Goal: Task Accomplishment & Management: Use online tool/utility

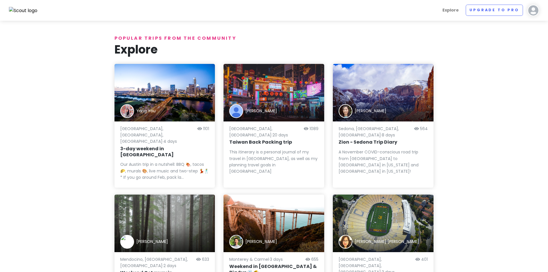
click at [535, 12] on img at bounding box center [534, 11] width 12 height 12
click at [506, 33] on div "[PERSON_NAME] Give Feedback 💡 Support Scout ☕️ Log Out" at bounding box center [516, 53] width 58 height 62
click at [532, 10] on img at bounding box center [534, 11] width 12 height 12
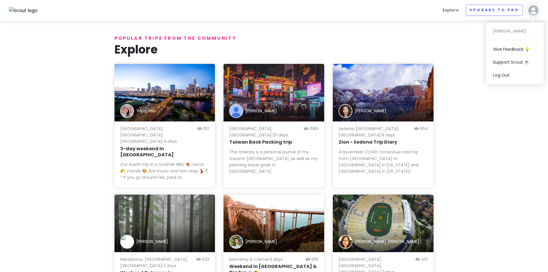
click at [25, 16] on div "Explore Upgrade to Pro Kenya M Miller Give Feedback 💡 Support Scout ☕️ Log Out" at bounding box center [274, 11] width 539 height 12
click at [17, 7] on img at bounding box center [23, 10] width 29 height 7
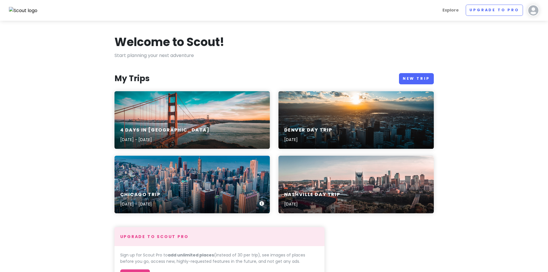
click at [185, 176] on div "Chicago Trip Sep 8, 2025 - Sep 12, 2025" at bounding box center [192, 185] width 155 height 58
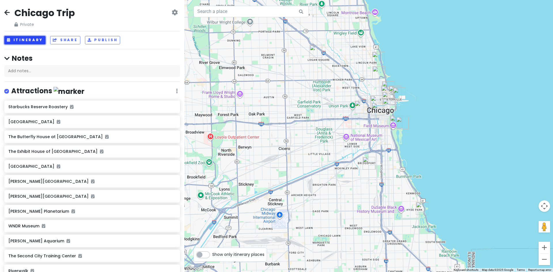
click at [15, 41] on button "Itinerary" at bounding box center [24, 40] width 41 height 8
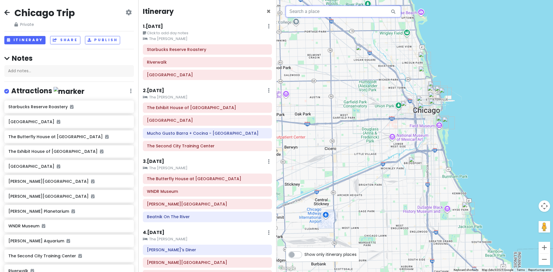
click at [299, 10] on input "text" at bounding box center [343, 12] width 115 height 12
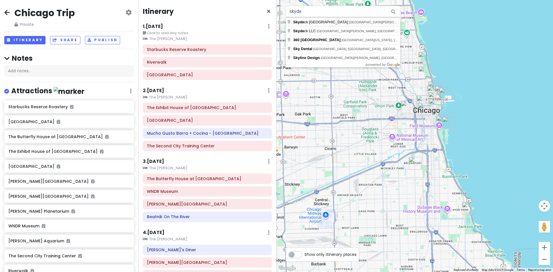
type input "Skydeck [GEOGRAPHIC_DATA], [GEOGRAPHIC_DATA][PERSON_NAME], [GEOGRAPHIC_DATA]"
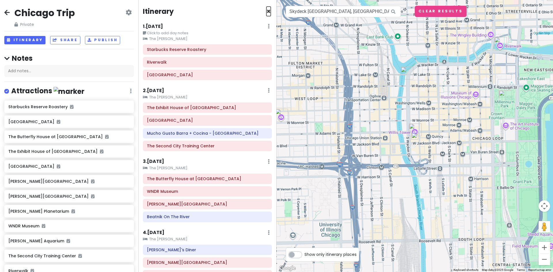
click at [266, 12] on span "×" at bounding box center [268, 12] width 4 height 10
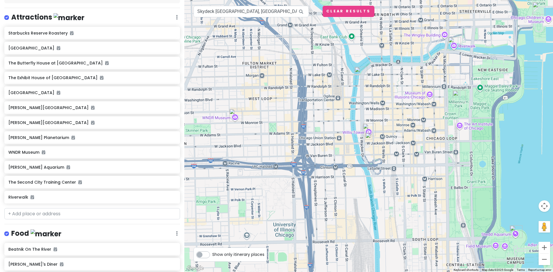
scroll to position [33, 0]
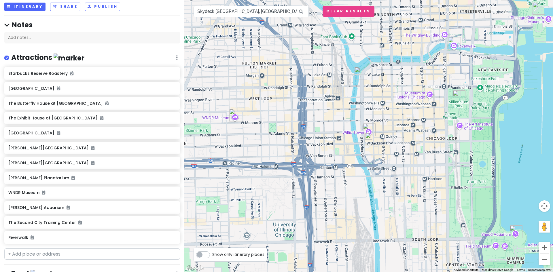
click at [176, 58] on icon at bounding box center [177, 57] width 2 height 5
click at [143, 75] on link "Edit" at bounding box center [160, 75] width 46 height 14
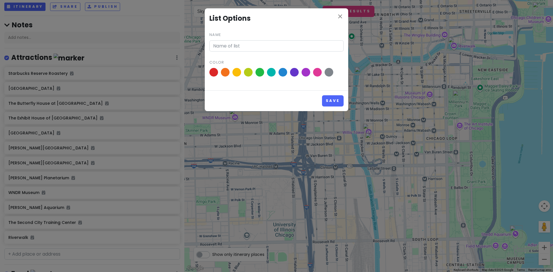
type input "Attractions"
click at [340, 14] on icon "close" at bounding box center [340, 16] width 7 height 7
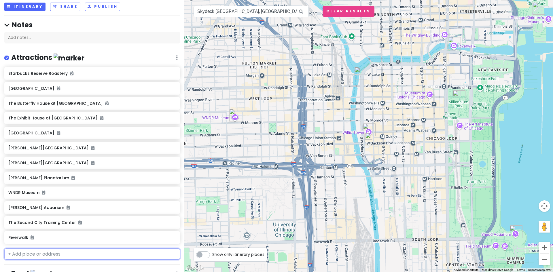
click at [103, 255] on input "text" at bounding box center [92, 254] width 176 height 12
type input "skydeck"
click at [36, 266] on span "Skydeck Chicago" at bounding box center [30, 267] width 37 height 6
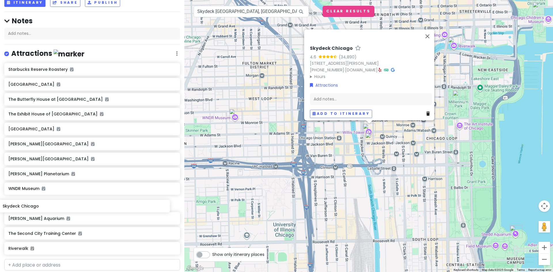
scroll to position [39, 0]
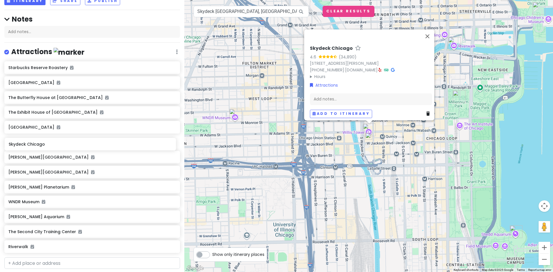
drag, startPoint x: 58, startPoint y: 258, endPoint x: 58, endPoint y: 150, distance: 107.7
click at [58, 150] on div "[GEOGRAPHIC_DATA] [GEOGRAPHIC_DATA] The Butterfly House at [GEOGRAPHIC_DATA] [G…" at bounding box center [92, 158] width 184 height 194
click at [172, 154] on icon at bounding box center [174, 156] width 4 height 5
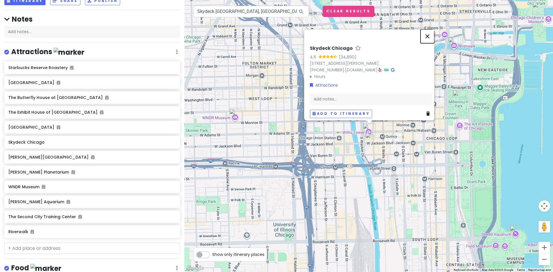
click at [430, 34] on button "Close" at bounding box center [427, 36] width 14 height 14
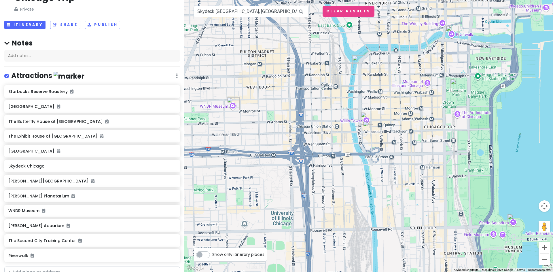
scroll to position [0, 0]
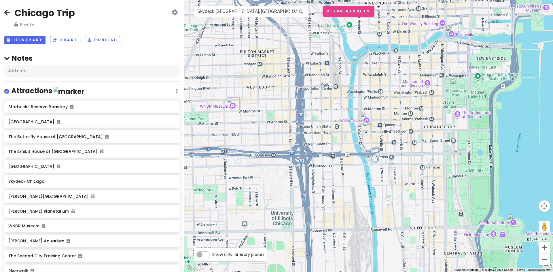
drag, startPoint x: 184, startPoint y: 37, endPoint x: 192, endPoint y: -14, distance: 51.6
click at [192, 0] on html "Chicago Trip Private Change Dates Make a Copy Delete Trip Go Pro ⚡️ Give Feedba…" at bounding box center [276, 136] width 553 height 272
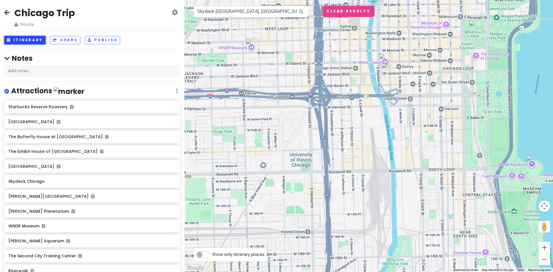
click at [27, 37] on button "Itinerary" at bounding box center [24, 40] width 41 height 8
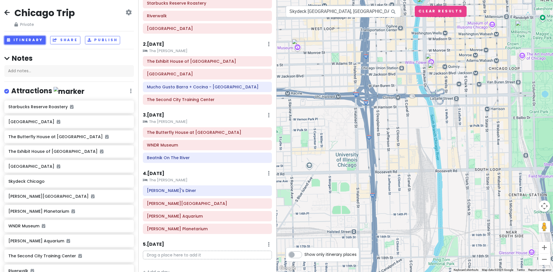
scroll to position [57, 0]
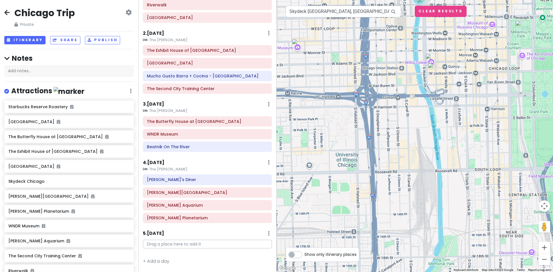
click at [205, 166] on div "4 . [DATE] Add Day Notes Clear Lodging Delete Day" at bounding box center [207, 164] width 129 height 10
click at [164, 166] on small "The [PERSON_NAME]" at bounding box center [207, 169] width 129 height 6
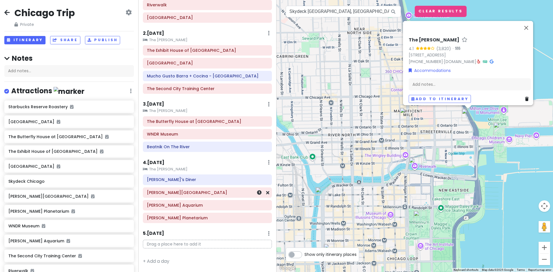
click at [180, 193] on h6 "[PERSON_NAME][GEOGRAPHIC_DATA]" at bounding box center [207, 192] width 121 height 5
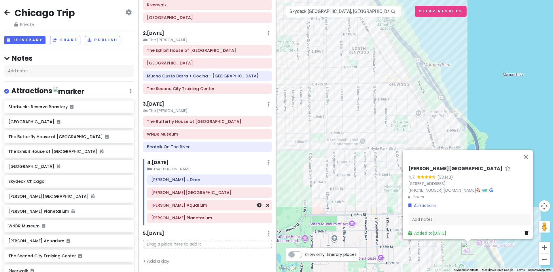
click at [178, 205] on h6 "[PERSON_NAME] Aquarium" at bounding box center [209, 205] width 117 height 5
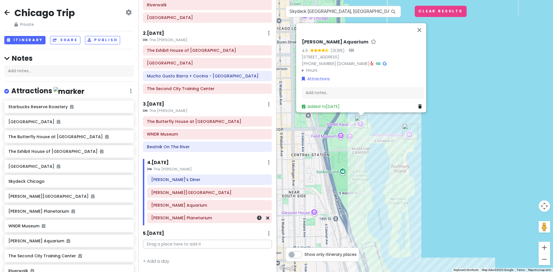
click at [179, 220] on h6 "[PERSON_NAME] Planetarium" at bounding box center [209, 217] width 117 height 5
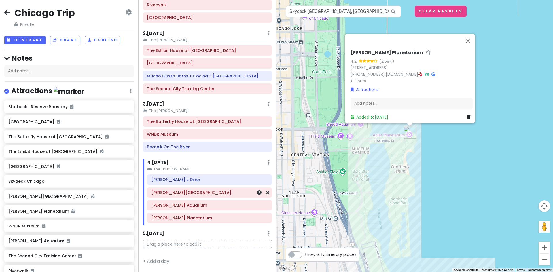
click at [179, 195] on h6 "[PERSON_NAME][GEOGRAPHIC_DATA]" at bounding box center [209, 192] width 117 height 5
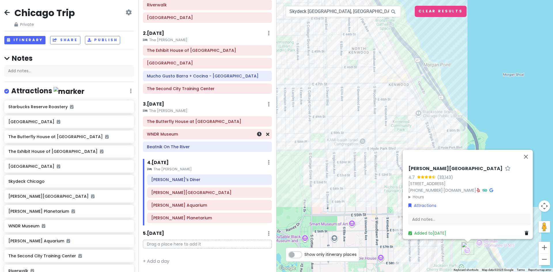
click at [208, 135] on h6 "WNDR Museum" at bounding box center [207, 134] width 121 height 5
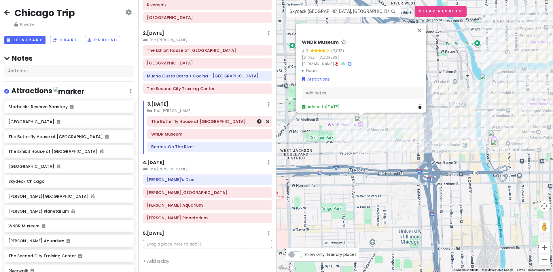
click at [204, 122] on h6 "The Butterfly House at [GEOGRAPHIC_DATA]" at bounding box center [209, 121] width 117 height 5
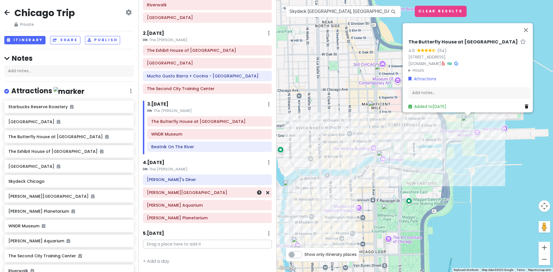
click at [182, 195] on h6 "[PERSON_NAME][GEOGRAPHIC_DATA]" at bounding box center [207, 192] width 121 height 5
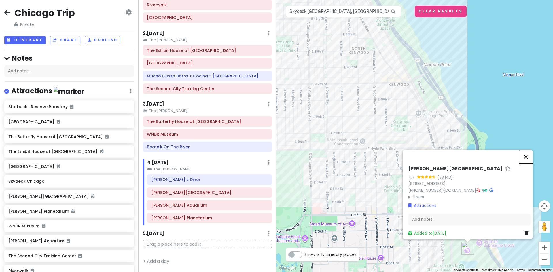
click at [529, 153] on button "Close" at bounding box center [526, 157] width 14 height 14
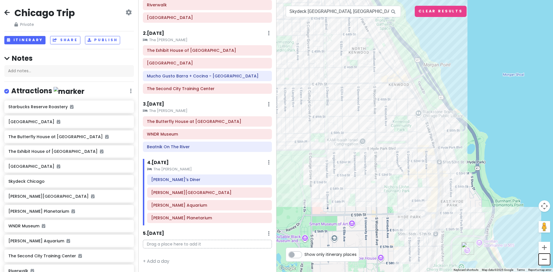
click at [545, 257] on button "Zoom out" at bounding box center [544, 260] width 12 height 12
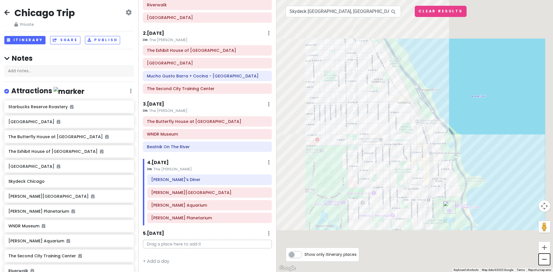
click at [545, 257] on button "Zoom out" at bounding box center [544, 260] width 12 height 12
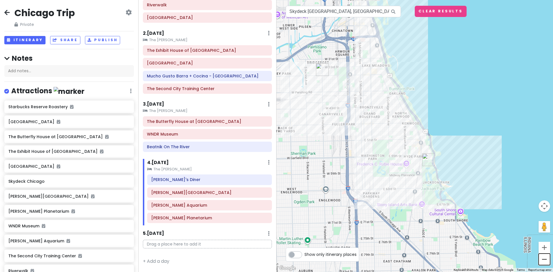
click at [545, 257] on button "Zoom out" at bounding box center [544, 260] width 12 height 12
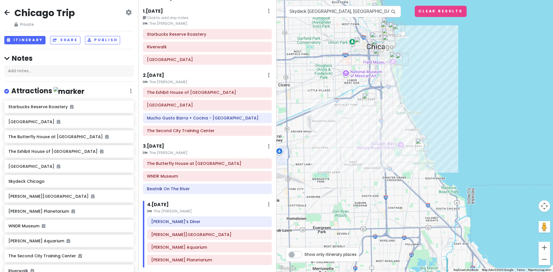
scroll to position [11, 0]
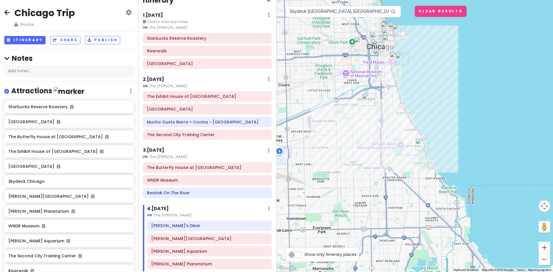
click at [268, 78] on icon at bounding box center [269, 79] width 2 height 5
drag, startPoint x: 183, startPoint y: 211, endPoint x: 176, endPoint y: 212, distance: 7.1
click at [176, 212] on div "4 . [DATE] Add Day Notes Clear Lodging Delete Day The [PERSON_NAME] Diner [PERS…" at bounding box center [207, 238] width 129 height 67
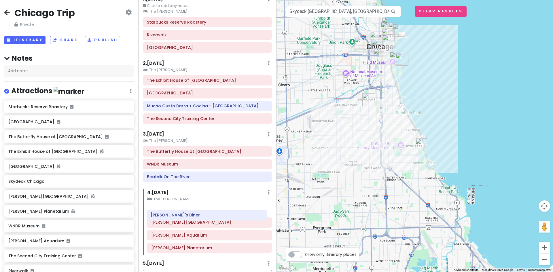
drag, startPoint x: 144, startPoint y: 227, endPoint x: 143, endPoint y: 217, distance: 10.1
click at [143, 217] on div "[PERSON_NAME]'s Diner [PERSON_NAME][GEOGRAPHIC_DATA][PERSON_NAME][PERSON_NAME]" at bounding box center [209, 229] width 133 height 51
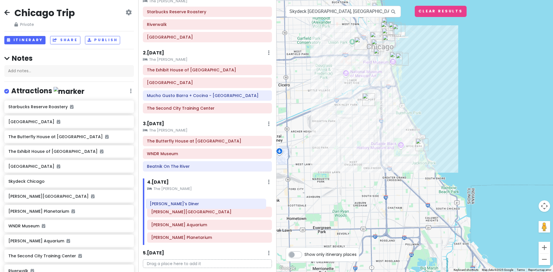
scroll to position [38, 0]
drag, startPoint x: 214, startPoint y: 220, endPoint x: 210, endPoint y: 198, distance: 21.6
click at [210, 198] on div "[PERSON_NAME][GEOGRAPHIC_DATA][PERSON_NAME]'s Diner [PERSON_NAME][GEOGRAPHIC_DA…" at bounding box center [209, 219] width 133 height 51
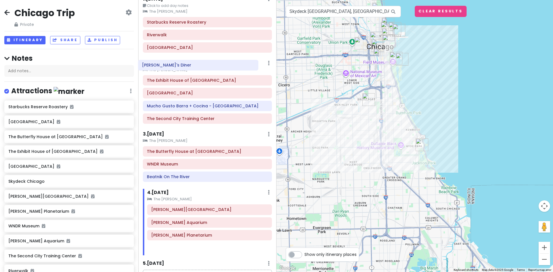
scroll to position [26, 0]
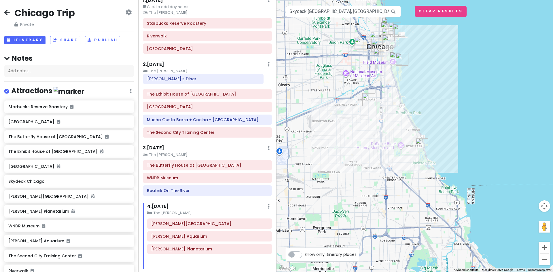
drag, startPoint x: 177, startPoint y: 202, endPoint x: 173, endPoint y: 82, distance: 119.6
click at [173, 81] on div "Itinerary × 1 . [DATE] Edit Day Notes Clear Lodging Delete Day Click to add day…" at bounding box center [207, 136] width 138 height 272
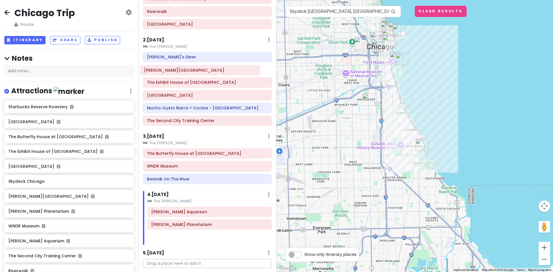
scroll to position [50, 0]
drag, startPoint x: 185, startPoint y: 198, endPoint x: 176, endPoint y: 75, distance: 122.4
click at [176, 75] on div "Itinerary × 1 . [DATE] Edit Day Notes Clear Lodging Delete Day Click to add day…" at bounding box center [207, 136] width 138 height 272
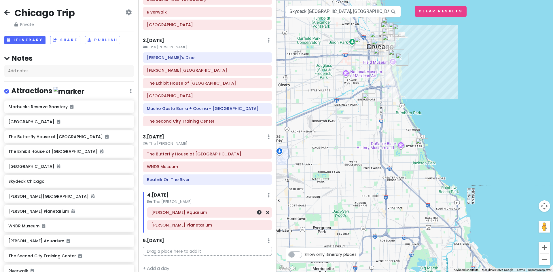
scroll to position [50, 0]
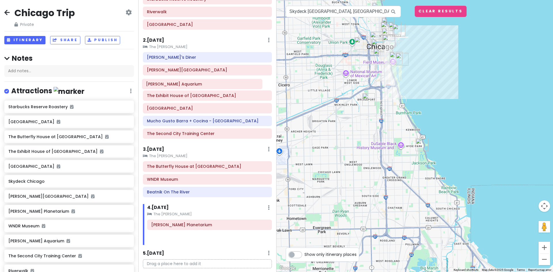
drag, startPoint x: 168, startPoint y: 212, endPoint x: 162, endPoint y: 84, distance: 128.5
click at [162, 84] on div "Itinerary × 1 . [DATE] Edit Day Notes Clear Lodging Delete Day Click to add day…" at bounding box center [207, 136] width 138 height 272
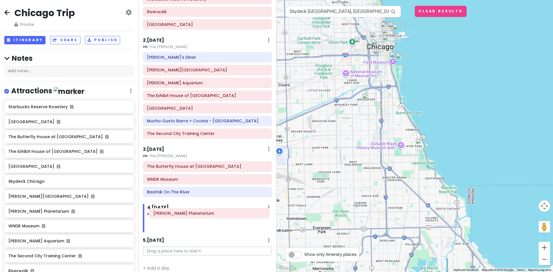
scroll to position [52, 0]
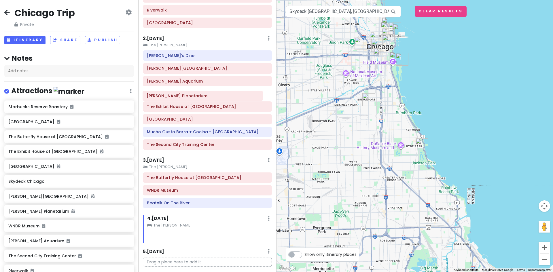
drag, startPoint x: 174, startPoint y: 227, endPoint x: 169, endPoint y: 97, distance: 129.7
click at [169, 97] on div "Itinerary × 1 . [DATE] Edit Day Notes Clear Lodging Delete Day Click to add day…" at bounding box center [207, 136] width 138 height 272
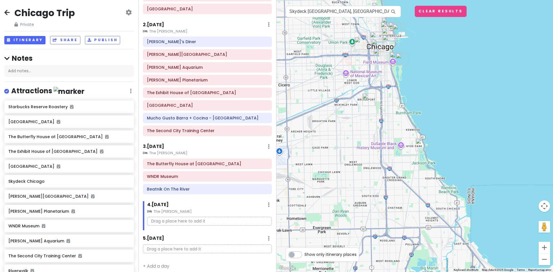
scroll to position [71, 0]
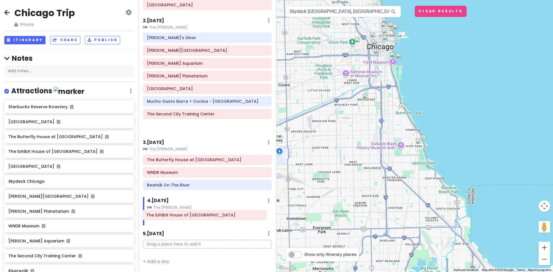
click at [170, 219] on div "Itinerary × 1 . [DATE] Edit Day Notes Clear Lodging Delete Day Click to add day…" at bounding box center [207, 136] width 138 height 272
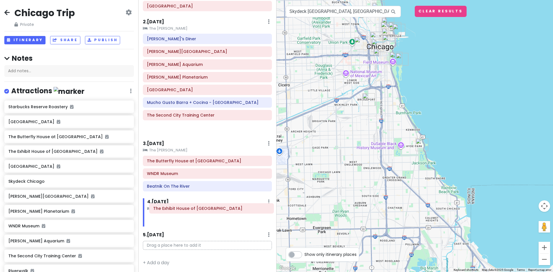
scroll to position [74, 0]
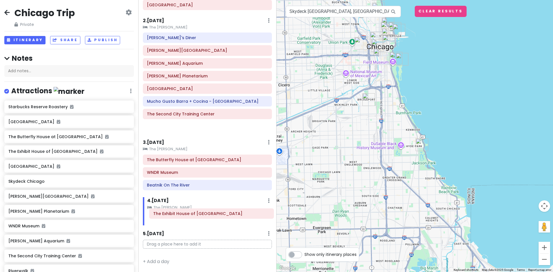
drag, startPoint x: 174, startPoint y: 92, endPoint x: 180, endPoint y: 218, distance: 125.7
click at [180, 218] on div "Itinerary × 1 . [DATE] Edit Day Notes Clear Lodging Delete Day Click to add day…" at bounding box center [207, 136] width 138 height 272
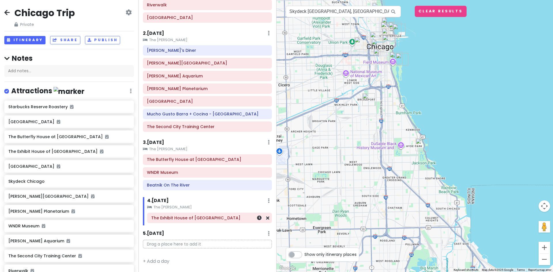
scroll to position [57, 0]
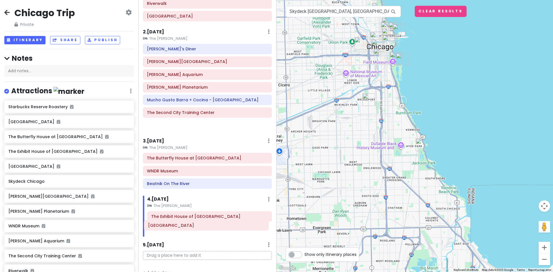
drag, startPoint x: 183, startPoint y: 104, endPoint x: 186, endPoint y: 230, distance: 125.6
click at [186, 230] on div "Itinerary × 1 . [DATE] Edit Day Notes Clear Lodging Delete Day Click to add day…" at bounding box center [207, 136] width 138 height 272
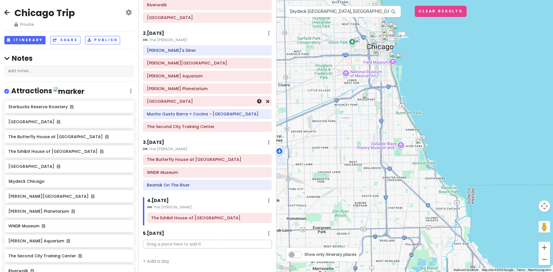
click at [183, 100] on h6 "[GEOGRAPHIC_DATA]" at bounding box center [207, 101] width 121 height 5
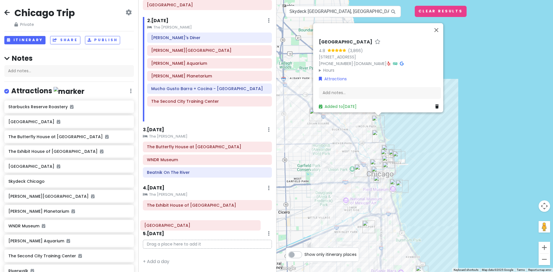
drag, startPoint x: 183, startPoint y: 103, endPoint x: 176, endPoint y: 227, distance: 124.3
click at [176, 227] on div "Itinerary × 1 . [DATE] Edit Day Notes Clear Lodging Delete Day Click to add day…" at bounding box center [207, 136] width 138 height 272
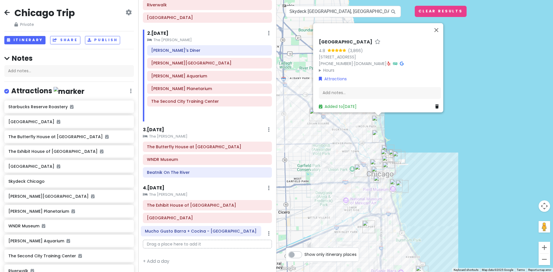
drag, startPoint x: 188, startPoint y: 106, endPoint x: 182, endPoint y: 236, distance: 130.0
click at [182, 236] on div "Itinerary × 1 . [DATE] Edit Day Notes Clear Lodging Delete Day Click to add day…" at bounding box center [207, 136] width 138 height 272
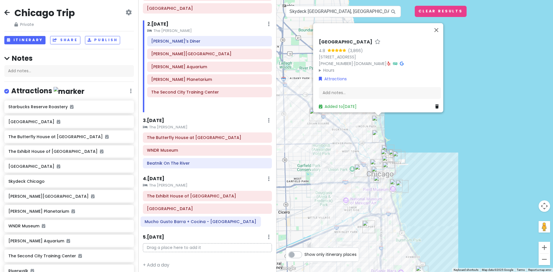
scroll to position [70, 0]
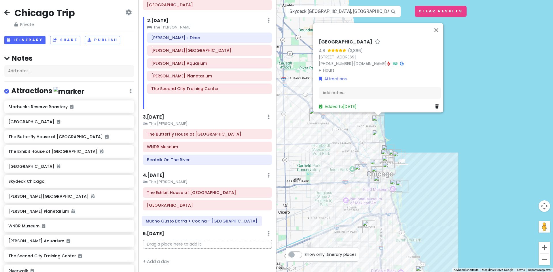
drag, startPoint x: 187, startPoint y: 102, endPoint x: 181, endPoint y: 222, distance: 119.9
click at [181, 222] on div "Itinerary × 1 . [DATE] Edit Day Notes Clear Lodging Delete Day Click to add day…" at bounding box center [207, 136] width 138 height 272
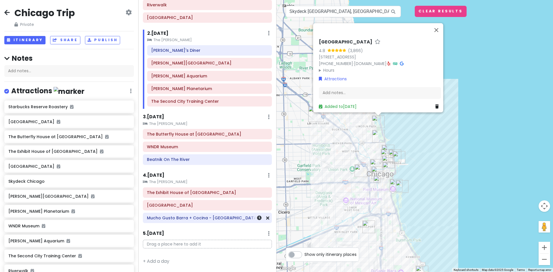
scroll to position [57, 0]
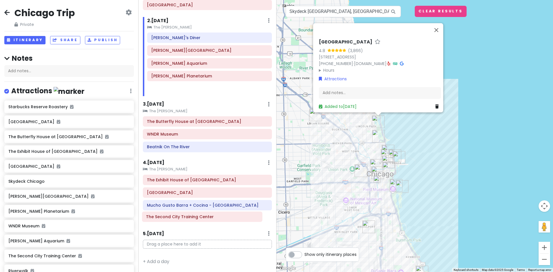
drag, startPoint x: 184, startPoint y: 105, endPoint x: 179, endPoint y: 220, distance: 115.3
click at [179, 220] on div "Itinerary × 1 . [DATE] Edit Day Notes Clear Lodging Delete Day Click to add day…" at bounding box center [207, 136] width 138 height 272
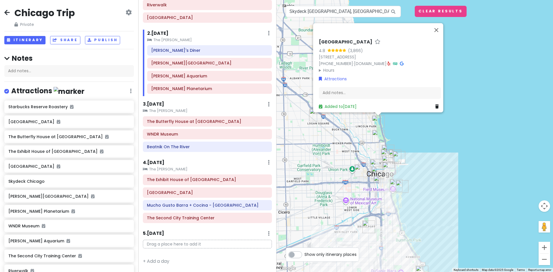
click at [198, 37] on div "2 . [DATE] Add Day Notes Clear Lodging Delete Day" at bounding box center [209, 35] width 125 height 10
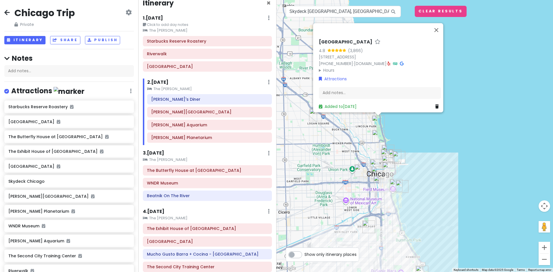
scroll to position [7, 0]
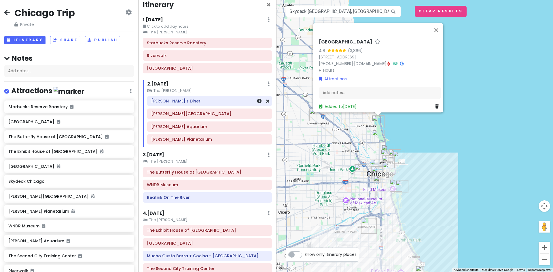
click at [166, 105] on div "[PERSON_NAME]'s Diner" at bounding box center [209, 101] width 117 height 8
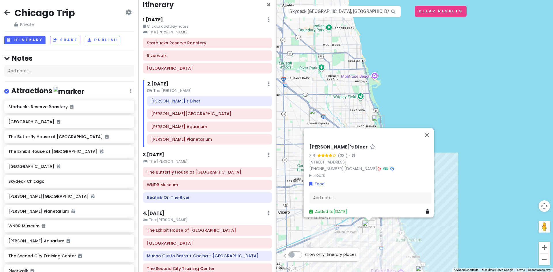
click at [317, 172] on summary "Hours" at bounding box center [370, 175] width 122 height 6
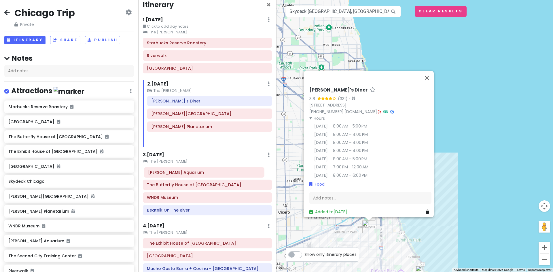
drag, startPoint x: 185, startPoint y: 131, endPoint x: 182, endPoint y: 178, distance: 47.3
click at [182, 178] on div "Itinerary × 1 . [DATE] Edit Day Notes Clear Lodging Delete Day Click to add day…" at bounding box center [207, 136] width 138 height 272
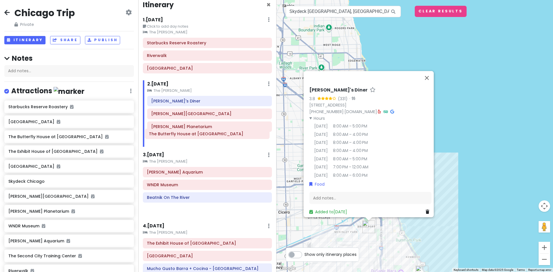
drag, startPoint x: 179, startPoint y: 176, endPoint x: 180, endPoint y: 138, distance: 38.3
click at [180, 138] on div "Itinerary × 1 . [DATE] Edit Day Notes Clear Lodging Delete Day Click to add day…" at bounding box center [207, 136] width 138 height 272
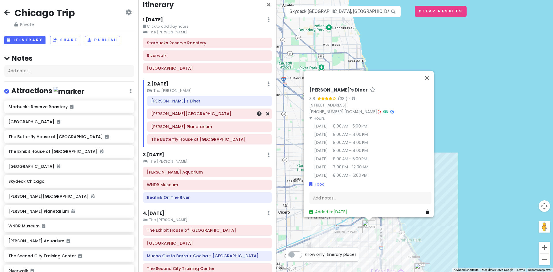
click at [145, 117] on div "[PERSON_NAME][GEOGRAPHIC_DATA]" at bounding box center [209, 114] width 133 height 10
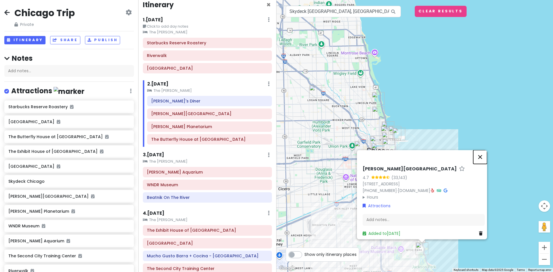
click at [483, 154] on button "Close" at bounding box center [480, 157] width 14 height 14
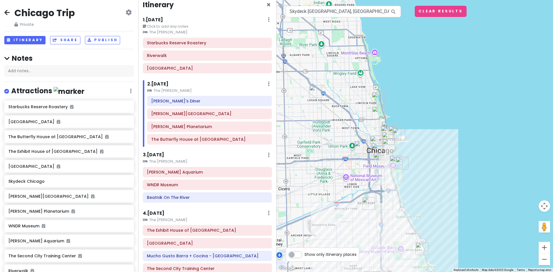
click at [204, 164] on small "The [PERSON_NAME]" at bounding box center [207, 162] width 129 height 6
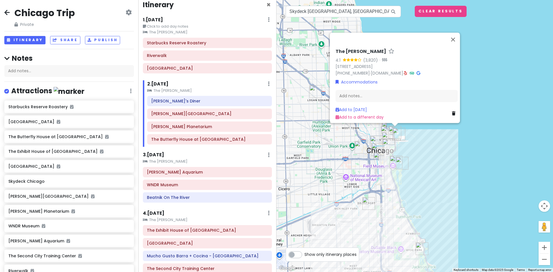
click at [191, 162] on small "The [PERSON_NAME]" at bounding box center [207, 162] width 129 height 6
click at [164, 156] on h6 "3 . [DATE]" at bounding box center [153, 155] width 21 height 6
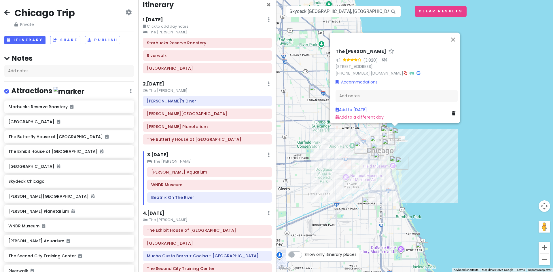
click at [178, 86] on div "2 . [DATE] Add Day Notes Clear Lodging Delete Day" at bounding box center [207, 85] width 129 height 10
click at [176, 89] on small "The [PERSON_NAME]" at bounding box center [207, 91] width 129 height 6
drag, startPoint x: 173, startPoint y: 174, endPoint x: 173, endPoint y: 187, distance: 13.2
click at [173, 187] on div "[PERSON_NAME] Aquarium WNDR Museum Beatnik On The River" at bounding box center [209, 186] width 133 height 38
click at [177, 173] on h6 "WNDR Museum" at bounding box center [209, 172] width 117 height 5
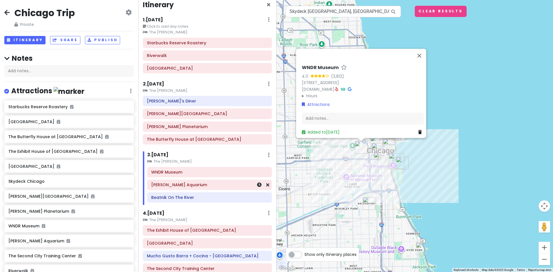
click at [179, 188] on div "[PERSON_NAME] Aquarium" at bounding box center [209, 185] width 117 height 8
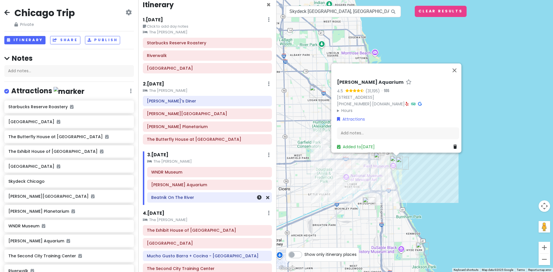
click at [180, 199] on h6 "Beatnik On The River" at bounding box center [209, 197] width 117 height 5
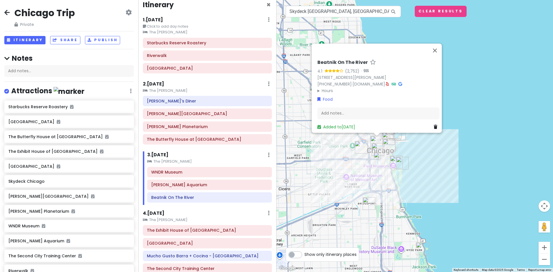
click at [212, 160] on small "The [PERSON_NAME]" at bounding box center [209, 162] width 125 height 6
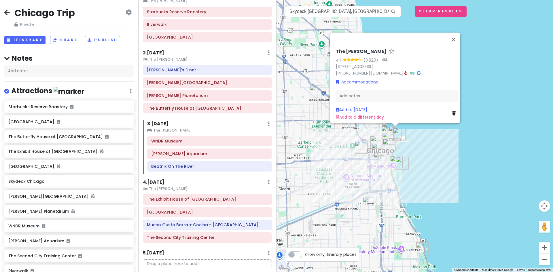
scroll to position [37, 0]
click at [35, 185] on div "Skydeck Chicago" at bounding box center [66, 181] width 117 height 8
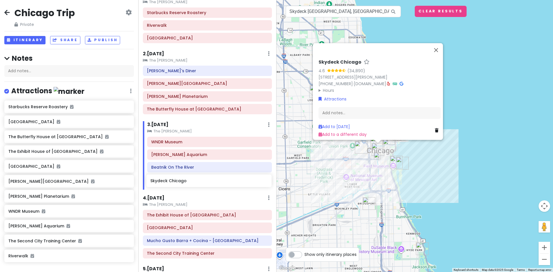
drag, startPoint x: 39, startPoint y: 184, endPoint x: 181, endPoint y: 184, distance: 141.9
click at [181, 184] on div "Chicago Trip Private Change Dates Make a Copy Delete Trip Go Pro ⚡️ Give Feedba…" at bounding box center [276, 136] width 553 height 272
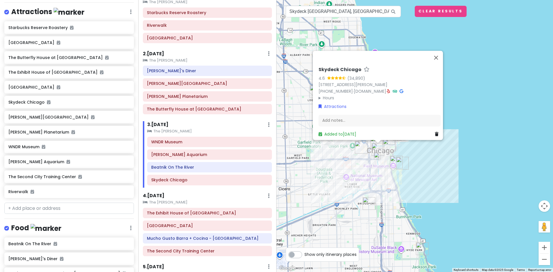
scroll to position [78, 0]
click at [52, 208] on input "text" at bounding box center [69, 210] width 130 height 12
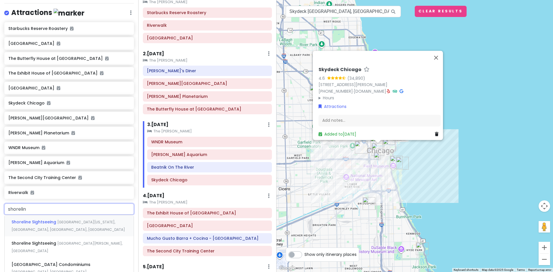
type input "shoreline"
click at [34, 245] on span "Shoreline Sightseeing" at bounding box center [35, 243] width 46 height 6
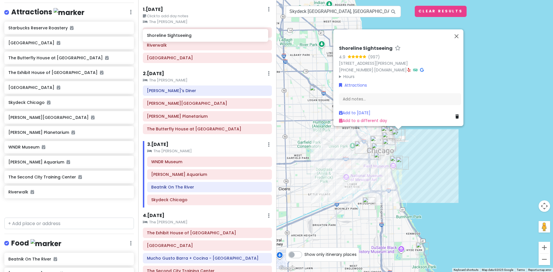
scroll to position [0, 0]
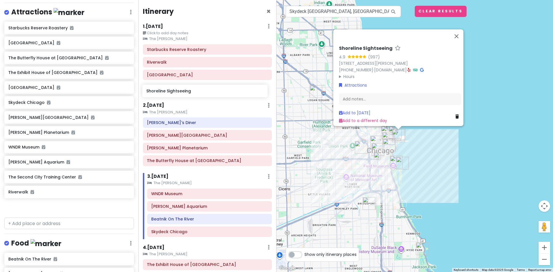
drag, startPoint x: 46, startPoint y: 210, endPoint x: 184, endPoint y: 94, distance: 179.4
click at [184, 94] on div "Chicago Trip Private Change Dates Make a Copy Delete Trip Go Pro ⚡️ Give Feedba…" at bounding box center [276, 136] width 553 height 272
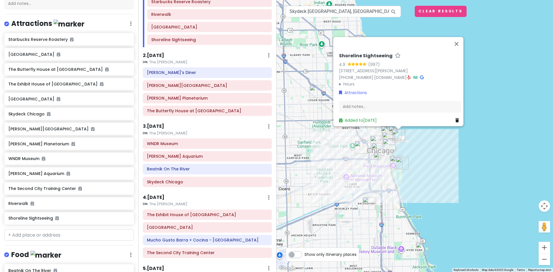
scroll to position [52, 0]
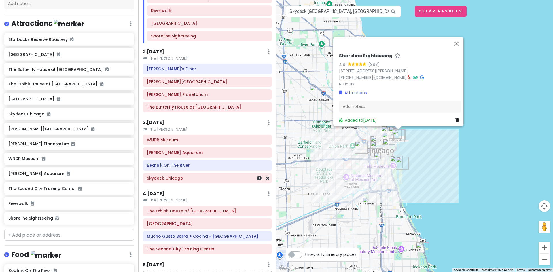
click at [170, 182] on div "Skydeck Chicago" at bounding box center [207, 178] width 121 height 8
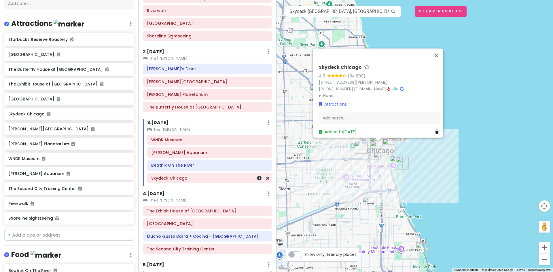
click at [170, 182] on div "Skydeck Chicago" at bounding box center [209, 178] width 117 height 8
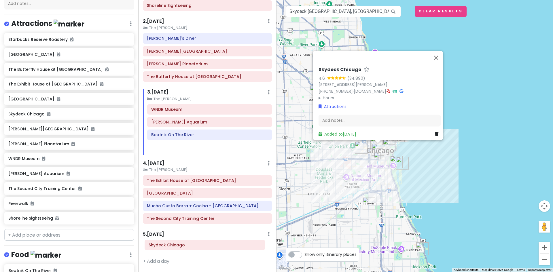
drag, startPoint x: 166, startPoint y: 179, endPoint x: 164, endPoint y: 247, distance: 68.3
click at [164, 247] on div "Itinerary × 1 . [DATE] Edit Day Notes Clear Lodging Delete Day Click to add day…" at bounding box center [207, 136] width 138 height 272
drag, startPoint x: 160, startPoint y: 233, endPoint x: 160, endPoint y: 227, distance: 6.7
click at [160, 227] on div "Itinerary × 1 . [DATE] Edit Day Notes Clear Lodging Delete Day Click to add day…" at bounding box center [207, 136] width 138 height 272
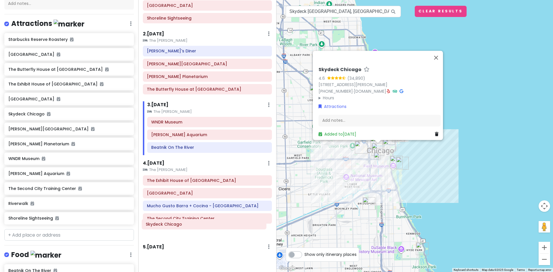
scroll to position [82, 0]
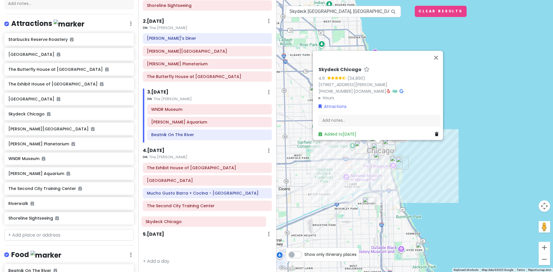
drag, startPoint x: 168, startPoint y: 246, endPoint x: 166, endPoint y: 221, distance: 25.1
click at [166, 221] on div "Itinerary × 1 . [DATE] Edit Day Notes Clear Lodging Delete Day Click to add day…" at bounding box center [207, 136] width 138 height 272
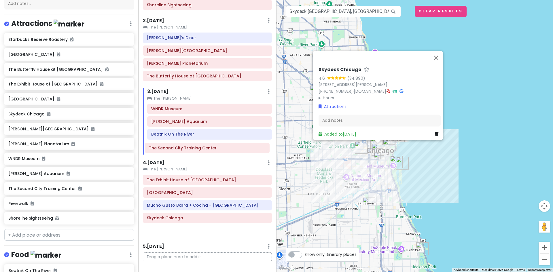
drag, startPoint x: 173, startPoint y: 210, endPoint x: 175, endPoint y: 153, distance: 57.0
click at [175, 153] on div "Itinerary × 1 . [DATE] Edit Day Notes Clear Lodging Delete Day Click to add day…" at bounding box center [207, 136] width 138 height 272
click at [304, 256] on label "Show only itinerary places" at bounding box center [330, 253] width 52 height 7
click at [304, 254] on input "Show only itinerary places" at bounding box center [306, 252] width 4 height 4
click at [304, 256] on label "Show only itinerary places" at bounding box center [330, 253] width 52 height 7
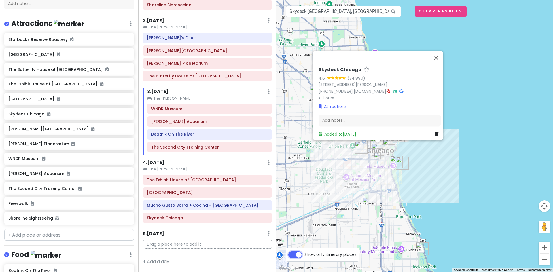
click at [304, 254] on input "Show only itinerary places" at bounding box center [306, 252] width 4 height 4
click at [304, 256] on label "Show only itinerary places" at bounding box center [330, 253] width 52 height 7
click at [304, 254] on input "Show only itinerary places" at bounding box center [306, 252] width 4 height 4
checkbox input "true"
click at [436, 54] on button "Close" at bounding box center [436, 58] width 14 height 14
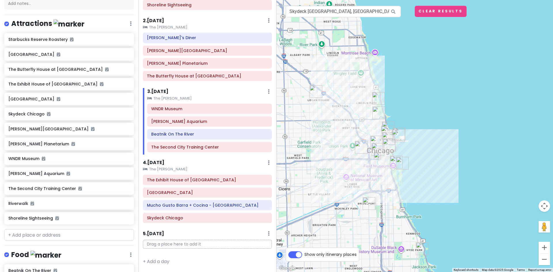
click at [425, 72] on div at bounding box center [414, 136] width 276 height 272
click at [153, 246] on p "Drag a place here to add it" at bounding box center [207, 244] width 129 height 9
click at [153, 236] on h6 "5 . [DATE]" at bounding box center [153, 234] width 21 height 6
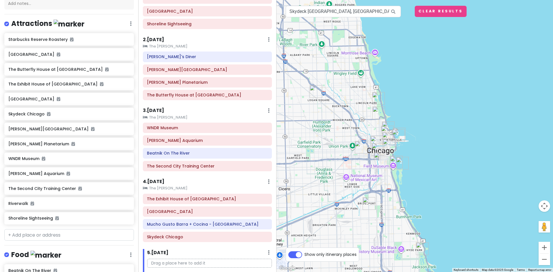
scroll to position [66, 0]
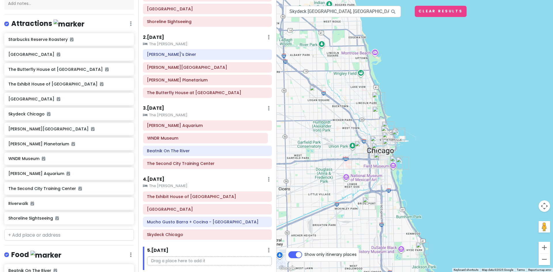
drag, startPoint x: 184, startPoint y: 130, endPoint x: 184, endPoint y: 143, distance: 12.7
click at [184, 143] on div "WNDR Museum [PERSON_NAME][GEOGRAPHIC_DATA] Beatnik On The River The [GEOGRAPHIC…" at bounding box center [207, 145] width 138 height 51
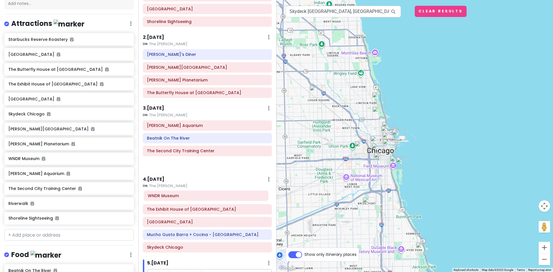
drag, startPoint x: 168, startPoint y: 142, endPoint x: 169, endPoint y: 200, distance: 58.5
click at [169, 200] on div "Itinerary × 1 . [DATE] Edit Day Notes Clear Lodging Delete Day Click to add day…" at bounding box center [207, 136] width 138 height 272
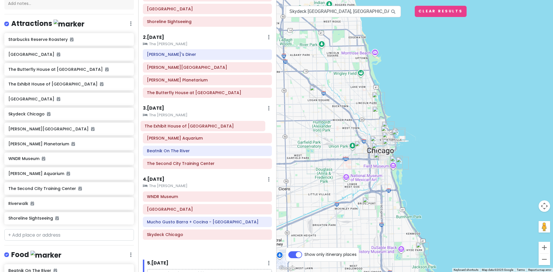
drag, startPoint x: 168, startPoint y: 199, endPoint x: 166, endPoint y: 130, distance: 69.4
click at [166, 130] on div "Itinerary × 1 . [DATE] Edit Day Notes Clear Lodging Delete Day Click to add day…" at bounding box center [207, 136] width 138 height 272
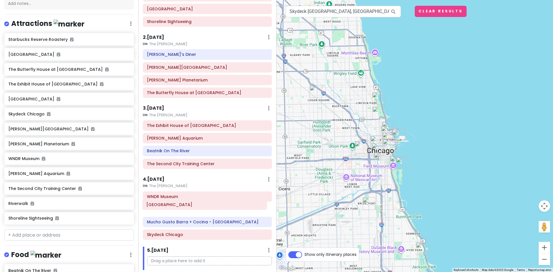
scroll to position [68, 0]
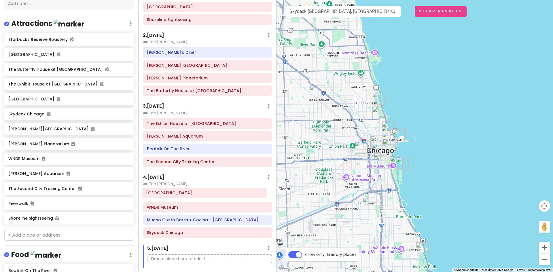
drag, startPoint x: 183, startPoint y: 210, endPoint x: 181, endPoint y: 193, distance: 17.0
click at [181, 193] on div "WNDR Museum [GEOGRAPHIC_DATA] + Cocina - [GEOGRAPHIC_DATA] [GEOGRAPHIC_DATA] [G…" at bounding box center [207, 214] width 138 height 51
